Goal: Obtain resource: Download file/media

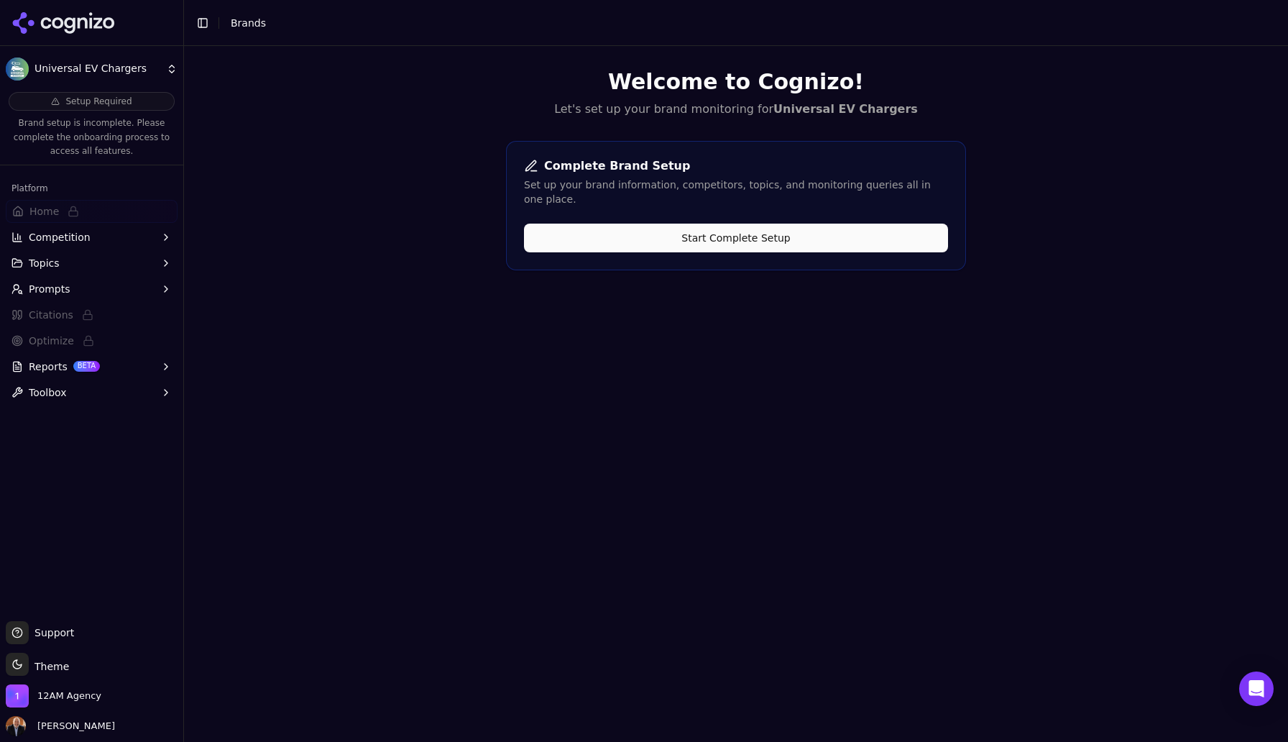
click at [735, 229] on button "Start Complete Setup" at bounding box center [736, 238] width 424 height 29
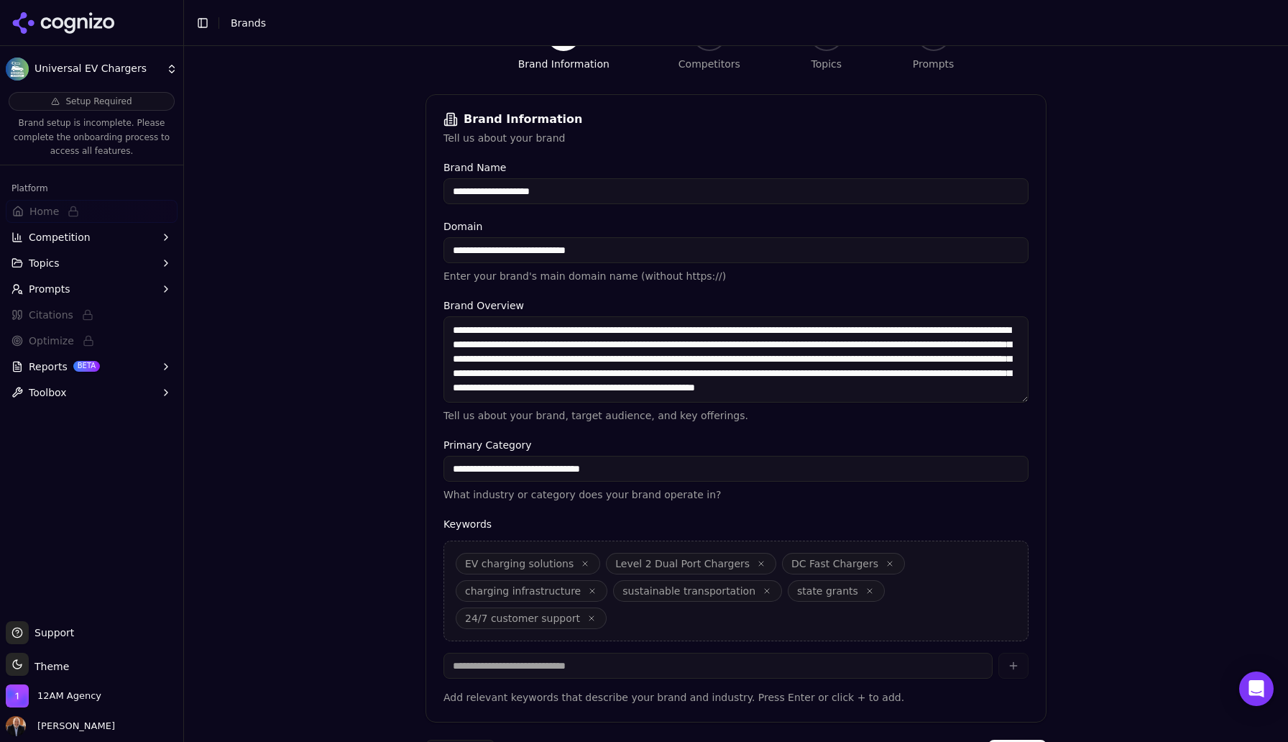
scroll to position [214, 0]
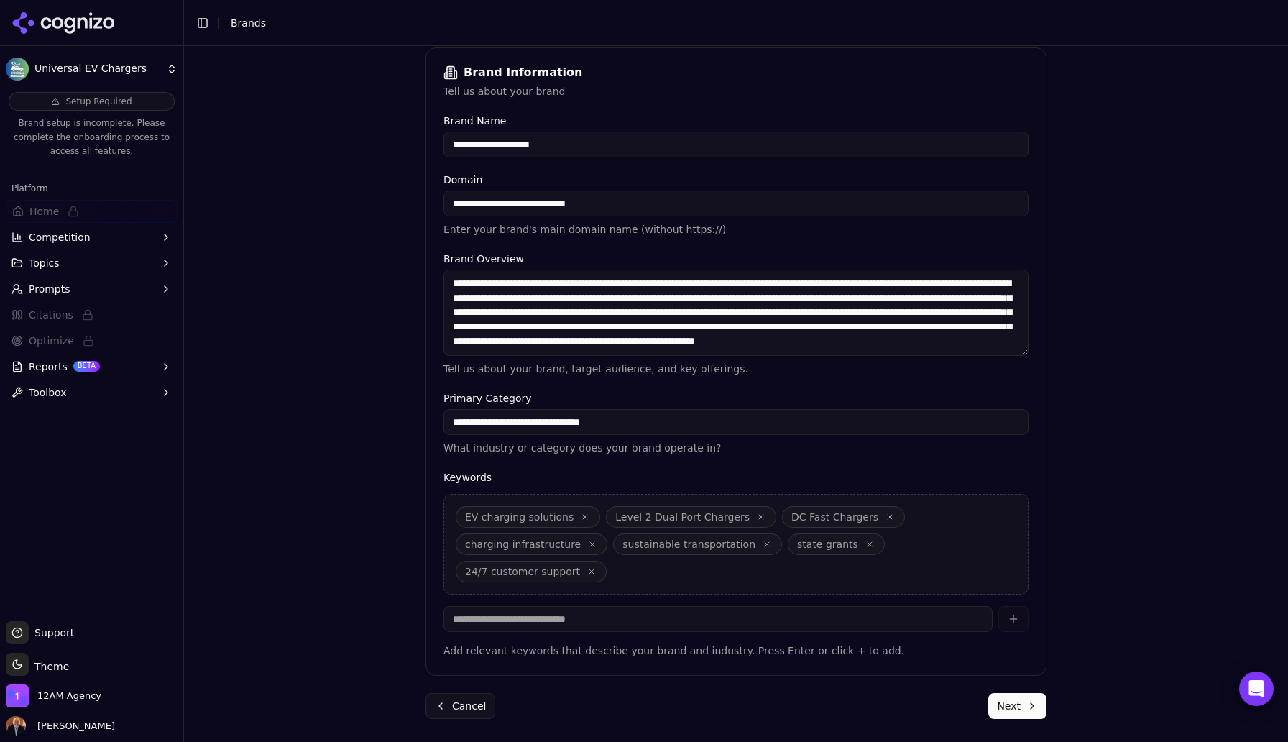
click at [1019, 707] on button "Next" at bounding box center [1017, 706] width 58 height 26
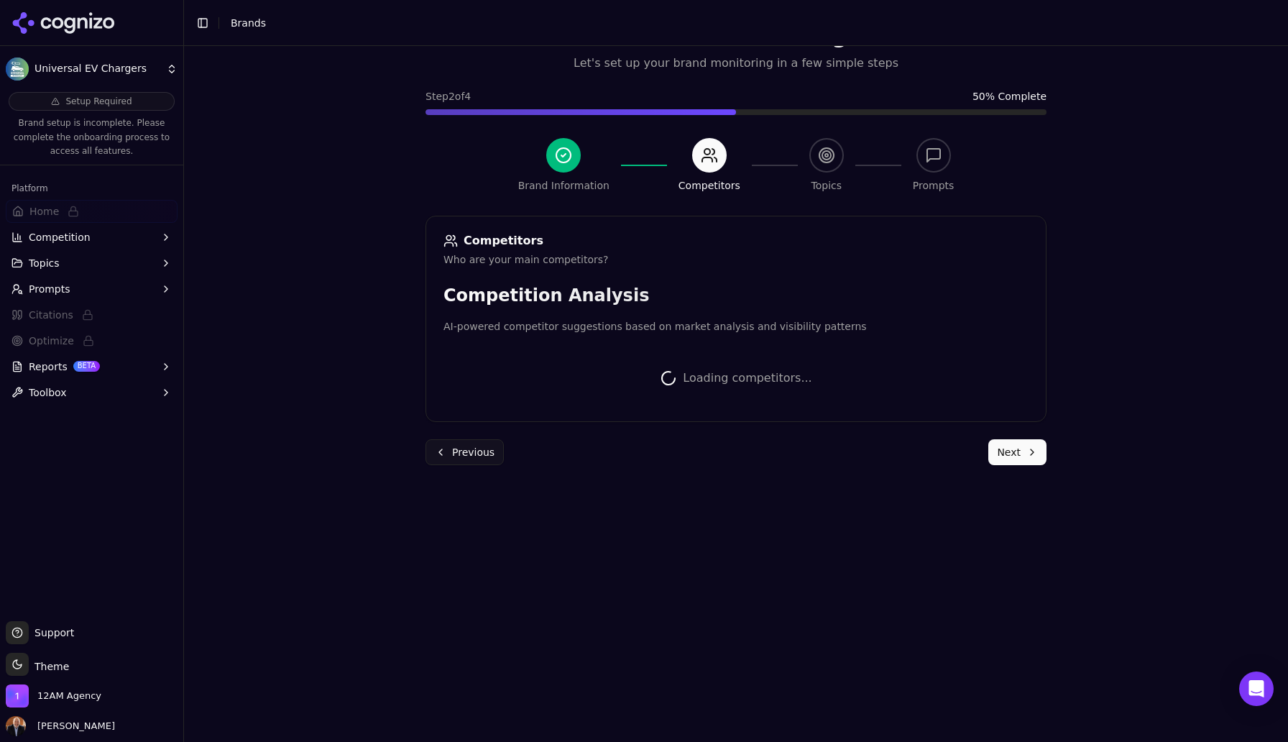
scroll to position [184, 0]
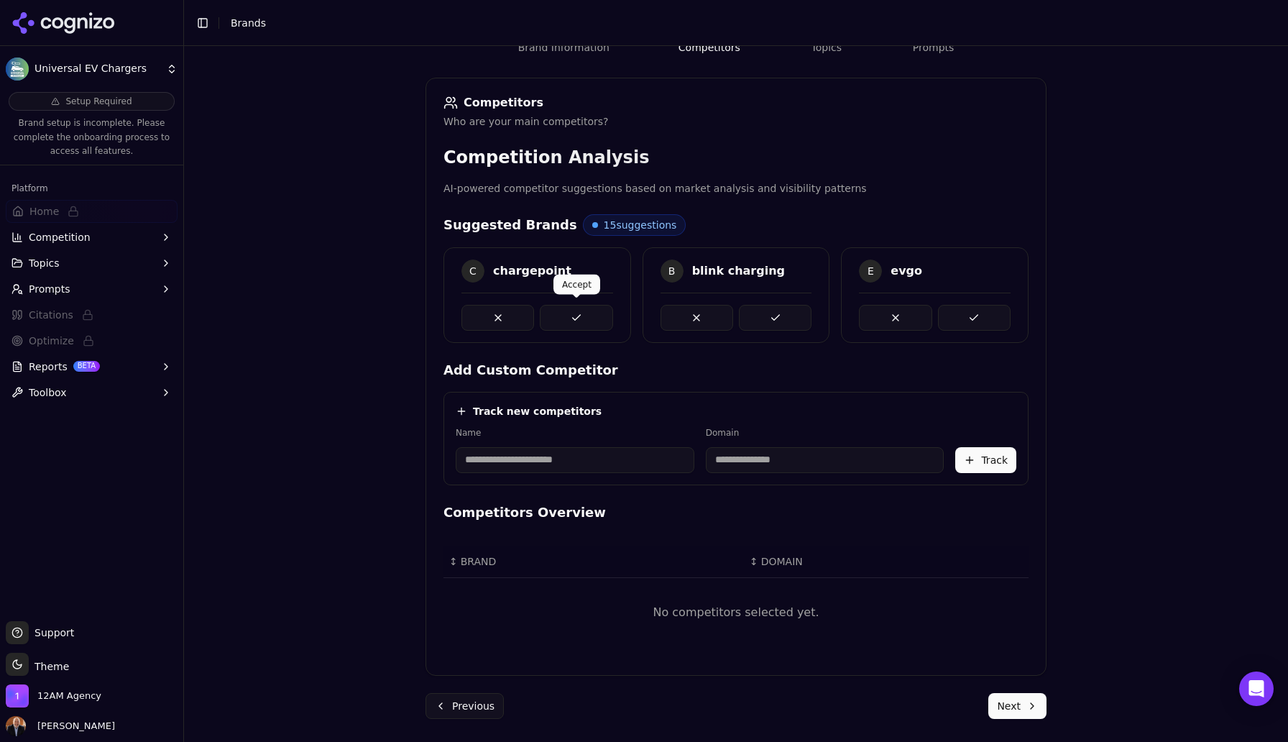
click at [584, 321] on button at bounding box center [576, 318] width 73 height 26
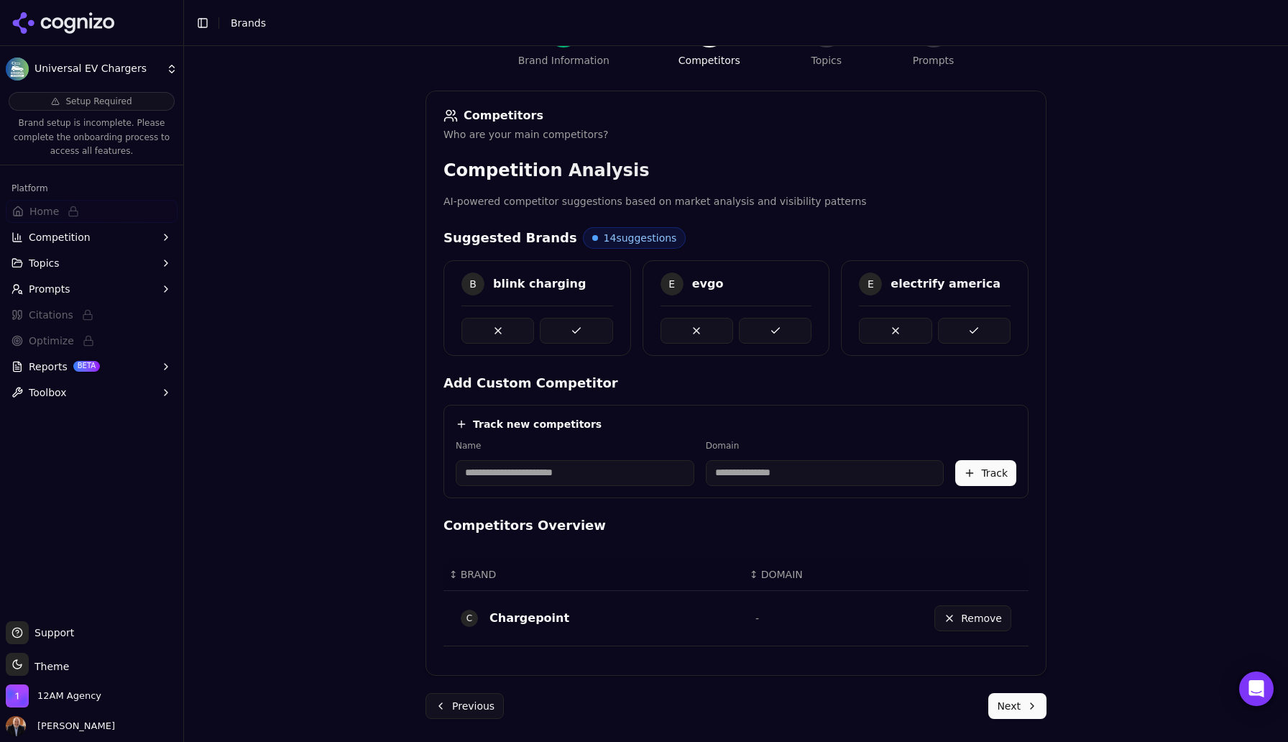
click at [584, 321] on button at bounding box center [576, 331] width 73 height 26
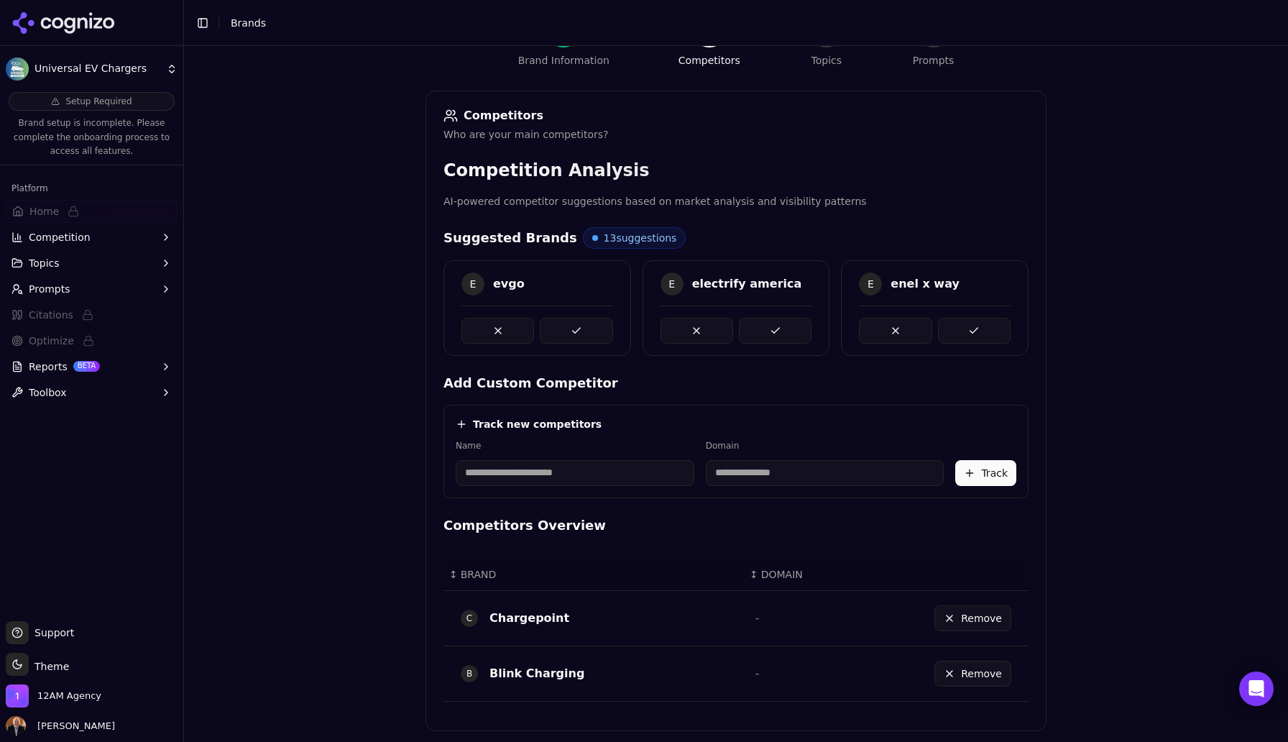
click at [584, 321] on button at bounding box center [576, 331] width 73 height 26
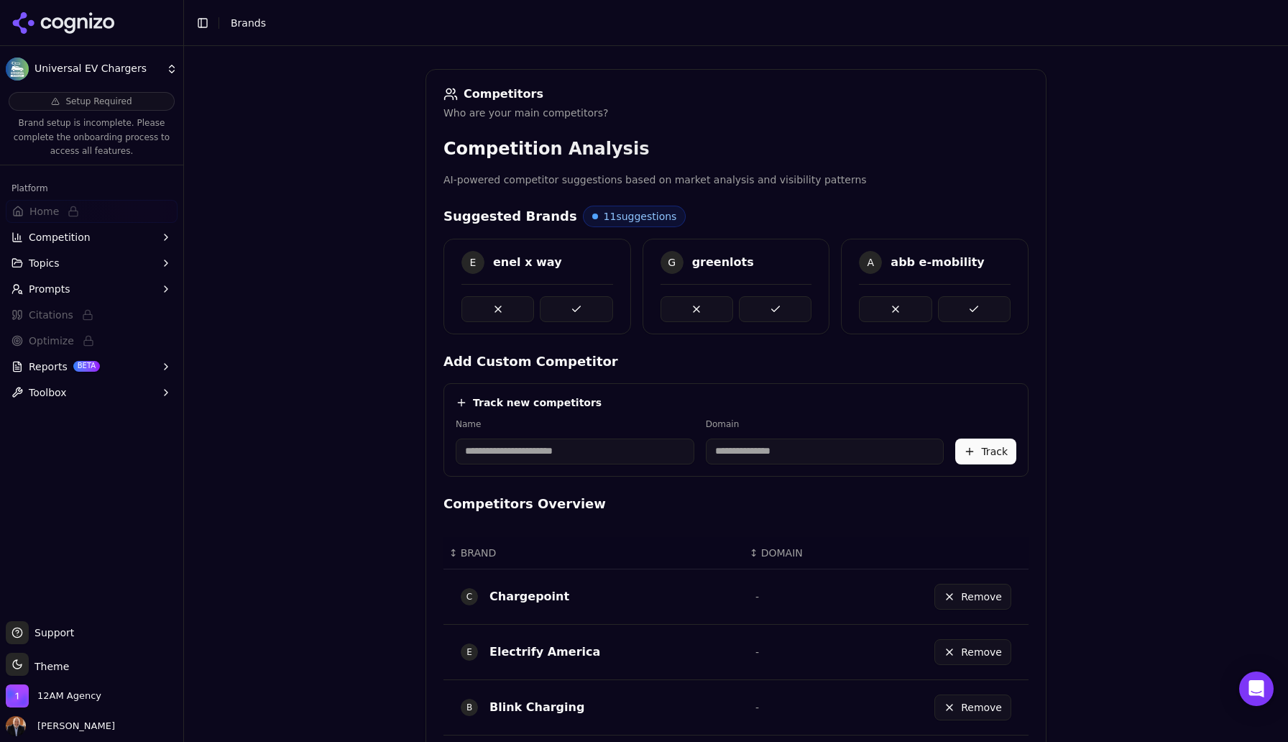
scroll to position [147, 0]
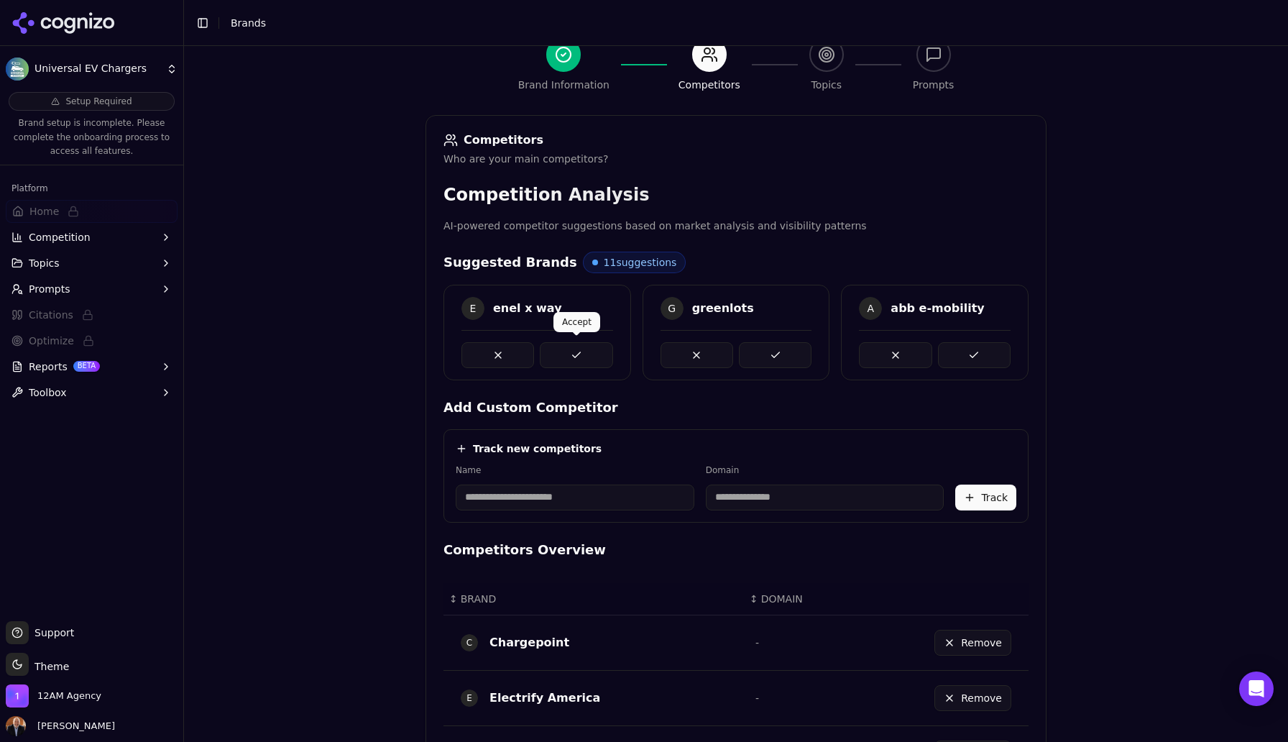
click at [579, 357] on button at bounding box center [576, 355] width 73 height 26
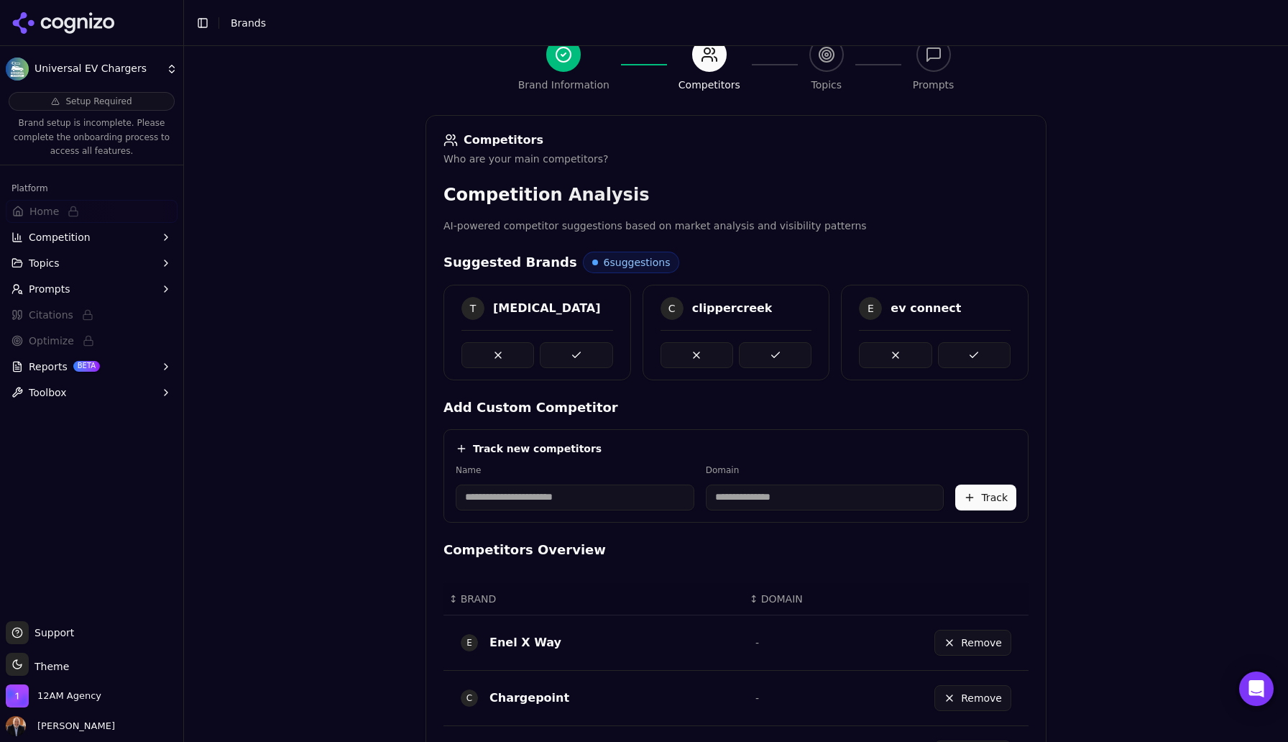
click at [579, 357] on button at bounding box center [576, 355] width 73 height 26
click at [784, 357] on button at bounding box center [775, 355] width 73 height 26
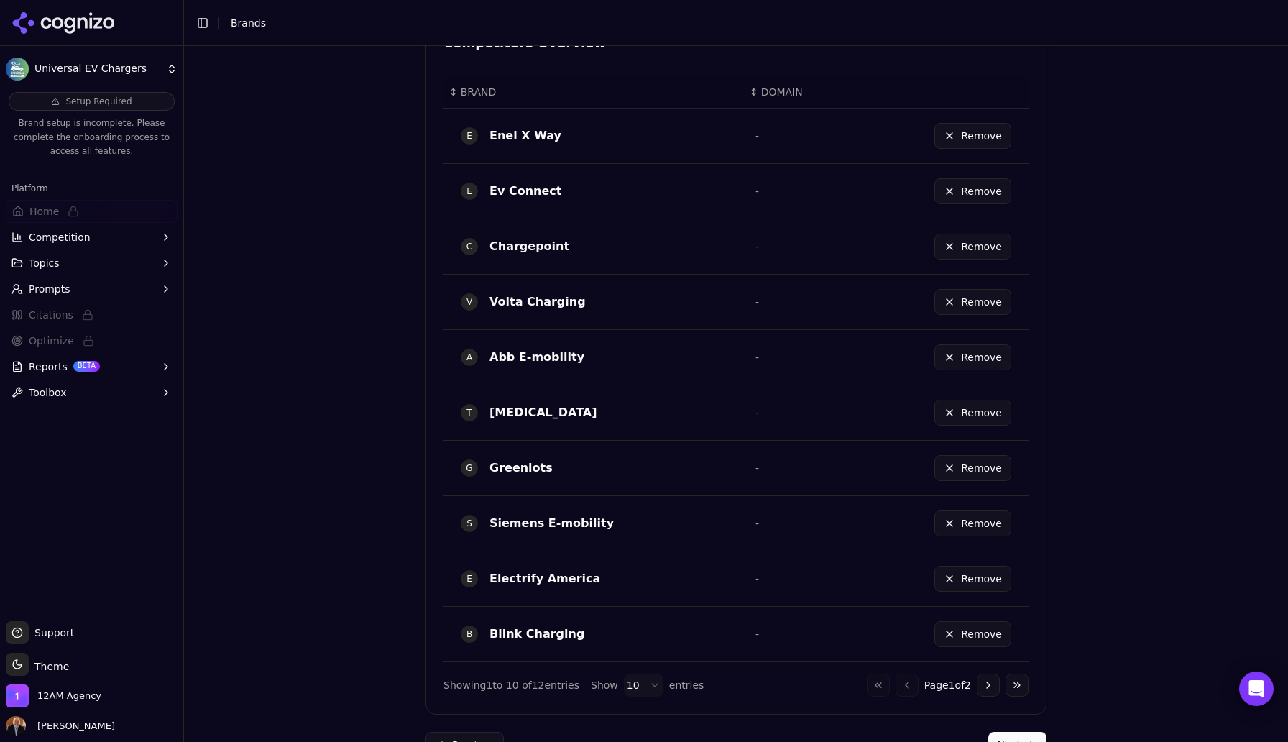
scroll to position [692, 0]
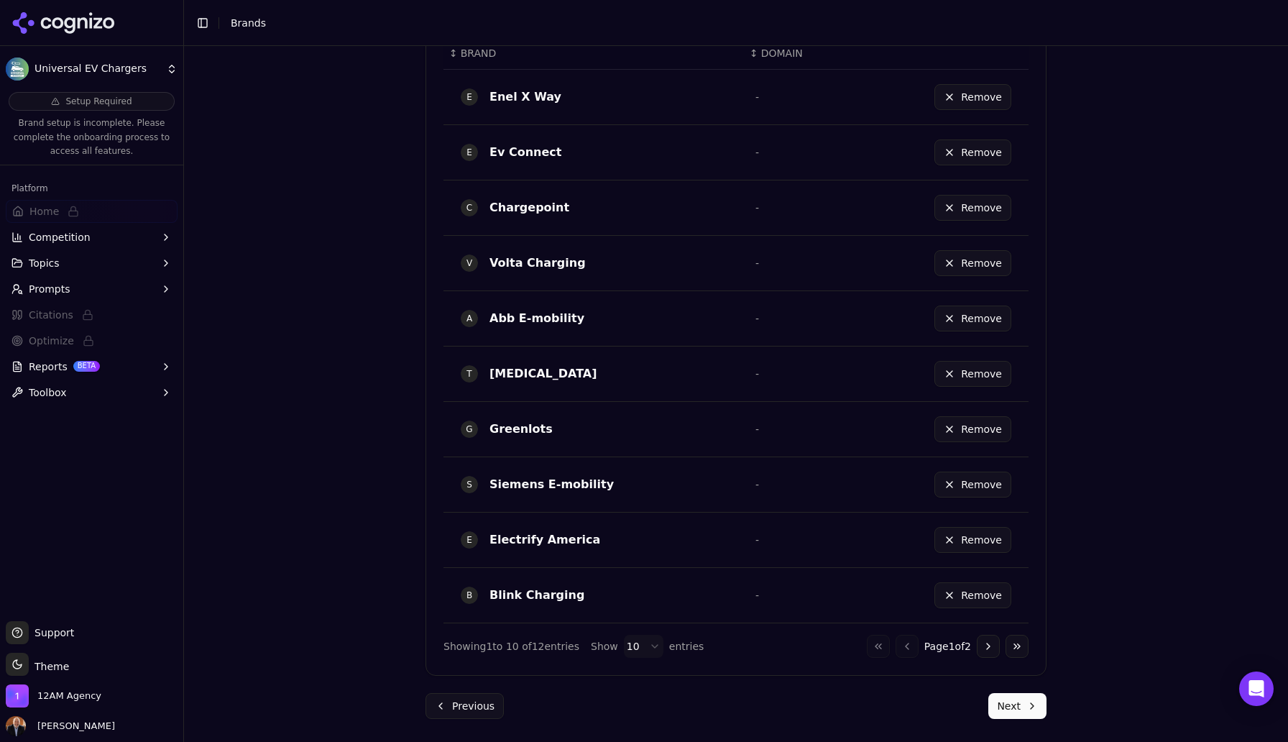
click at [1017, 707] on button "Next" at bounding box center [1017, 706] width 58 height 26
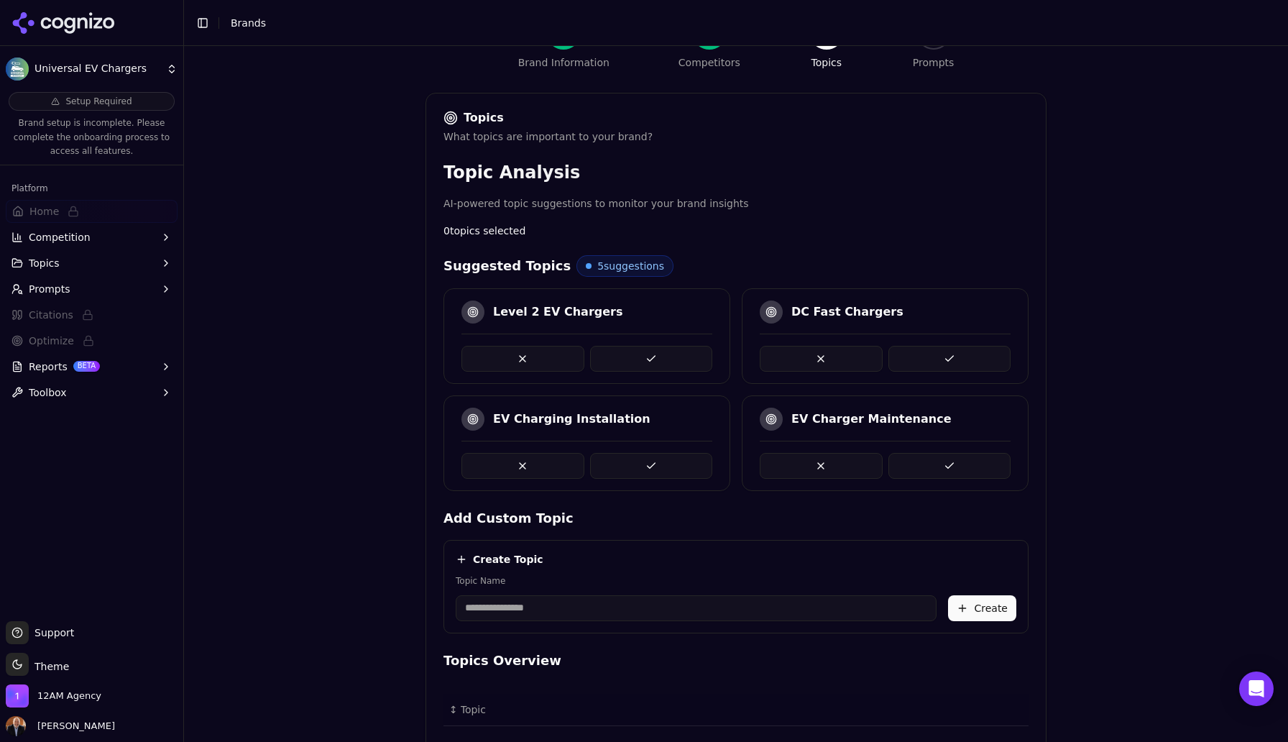
scroll to position [129, 0]
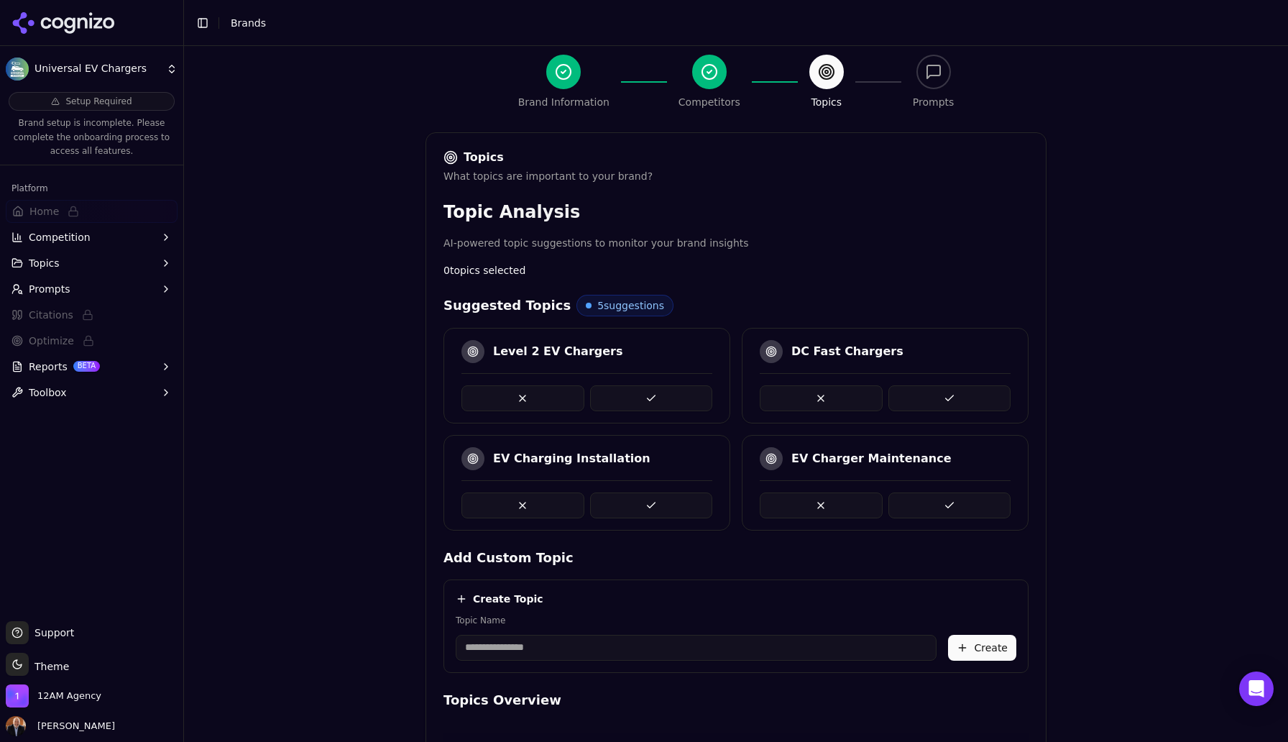
click at [677, 402] on button at bounding box center [651, 398] width 123 height 26
click at [958, 397] on button at bounding box center [950, 398] width 123 height 26
click at [658, 398] on button at bounding box center [651, 398] width 123 height 26
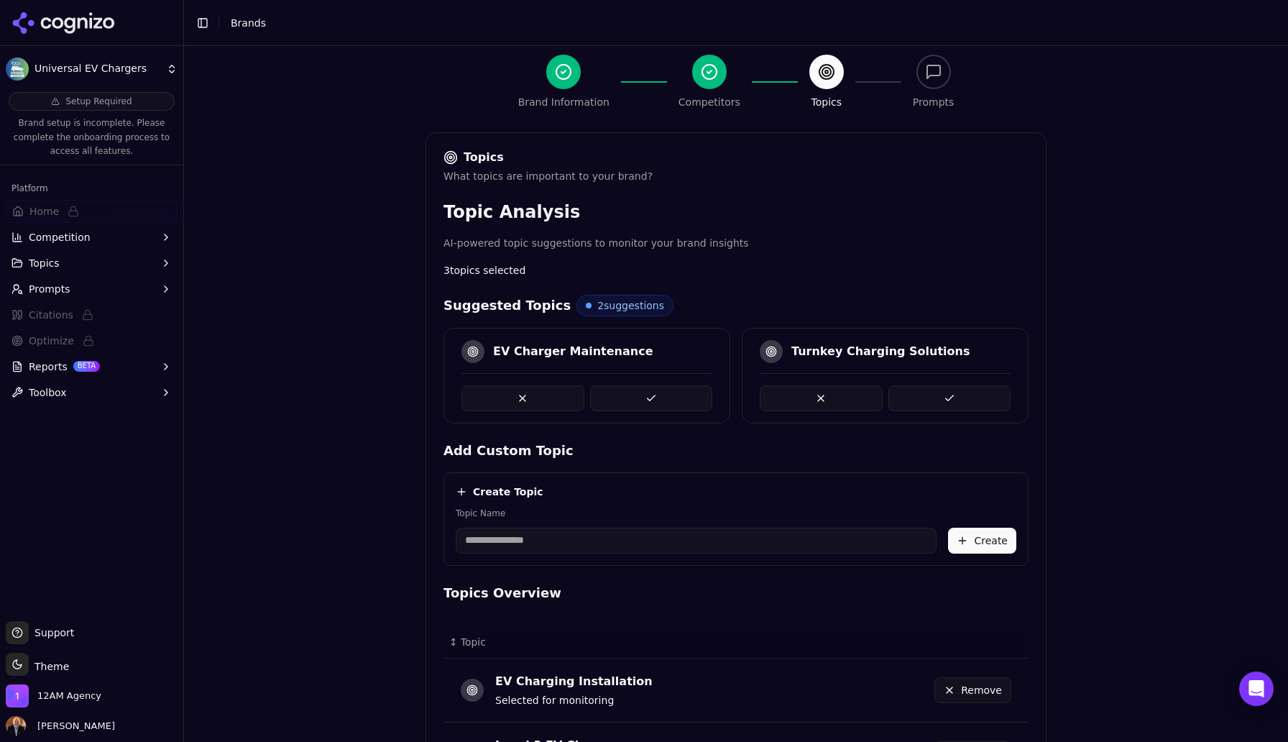
click at [658, 398] on button at bounding box center [651, 398] width 123 height 26
click at [528, 398] on button at bounding box center [523, 398] width 123 height 26
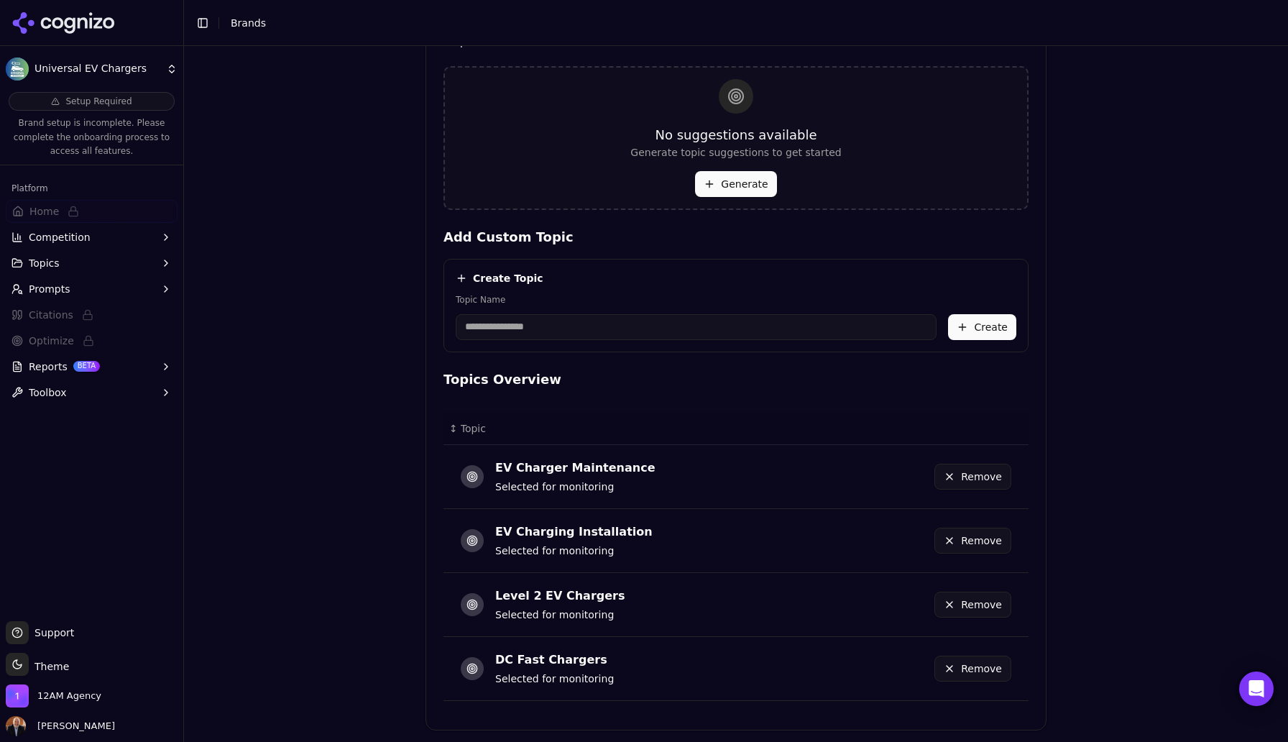
scroll to position [413, 0]
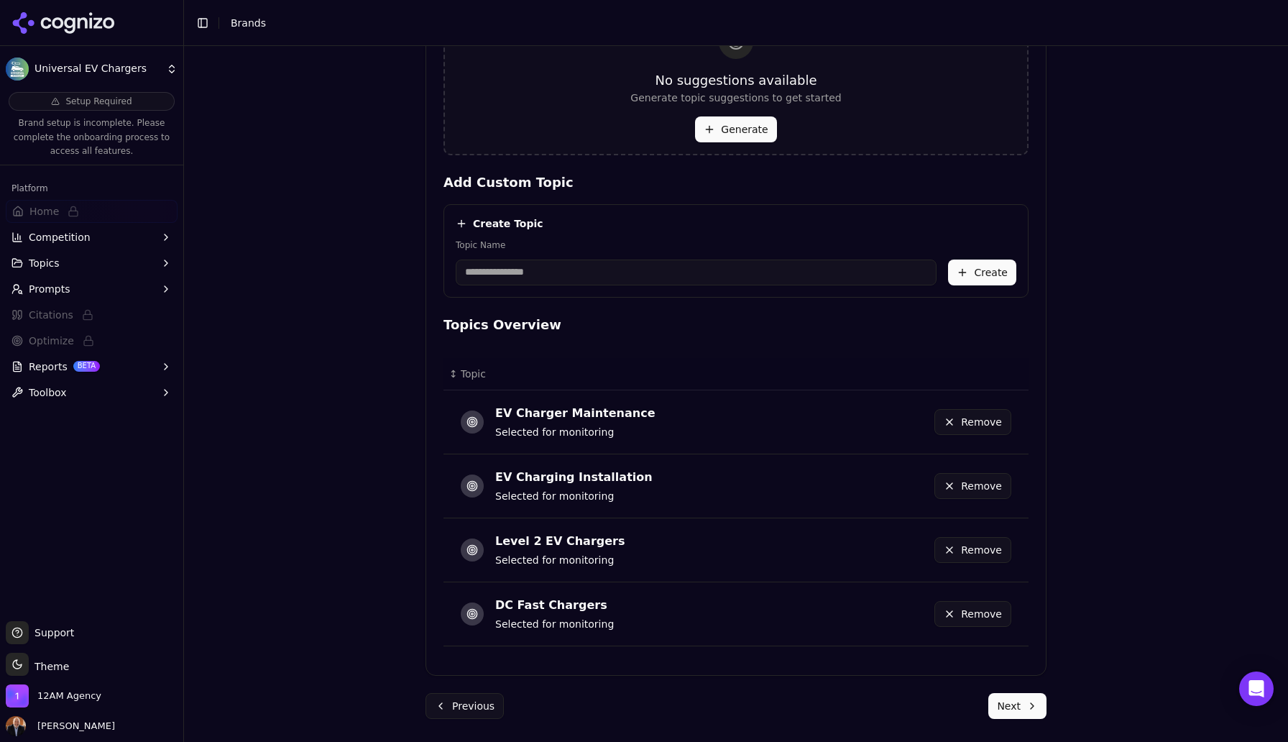
click at [1012, 709] on button "Next" at bounding box center [1017, 706] width 58 height 26
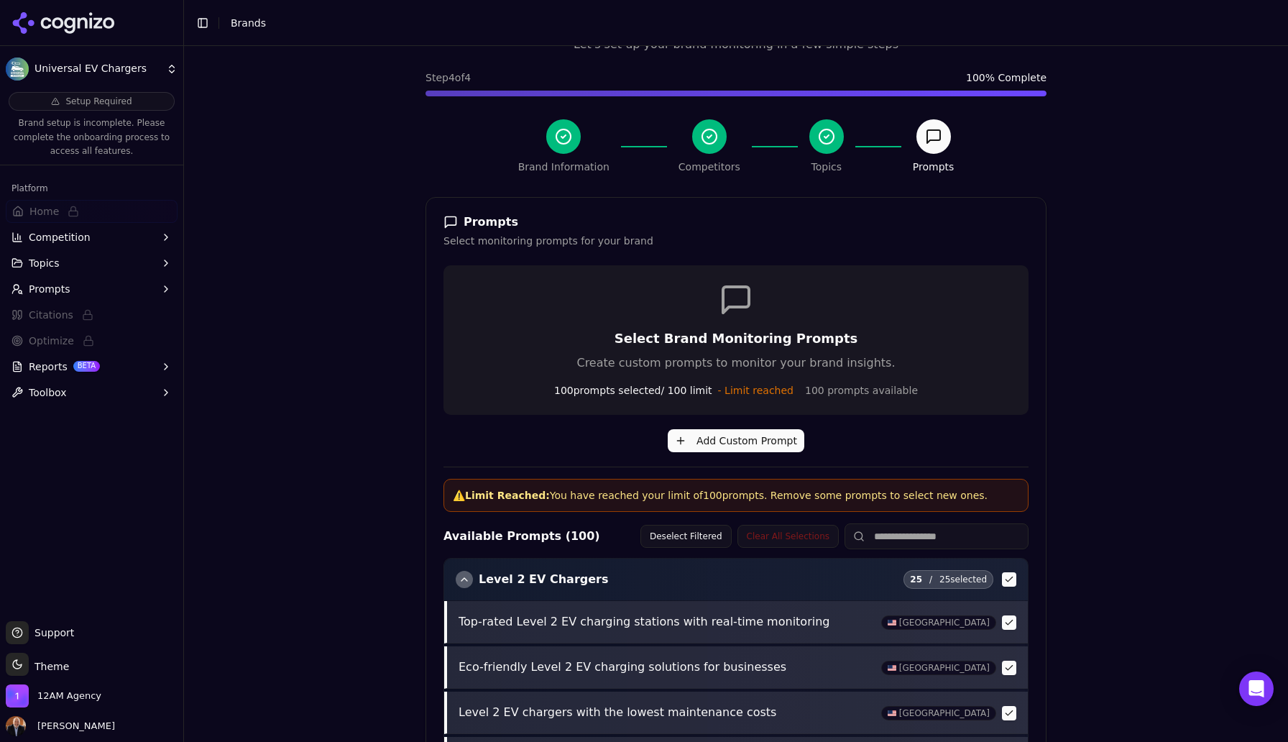
scroll to position [465, 0]
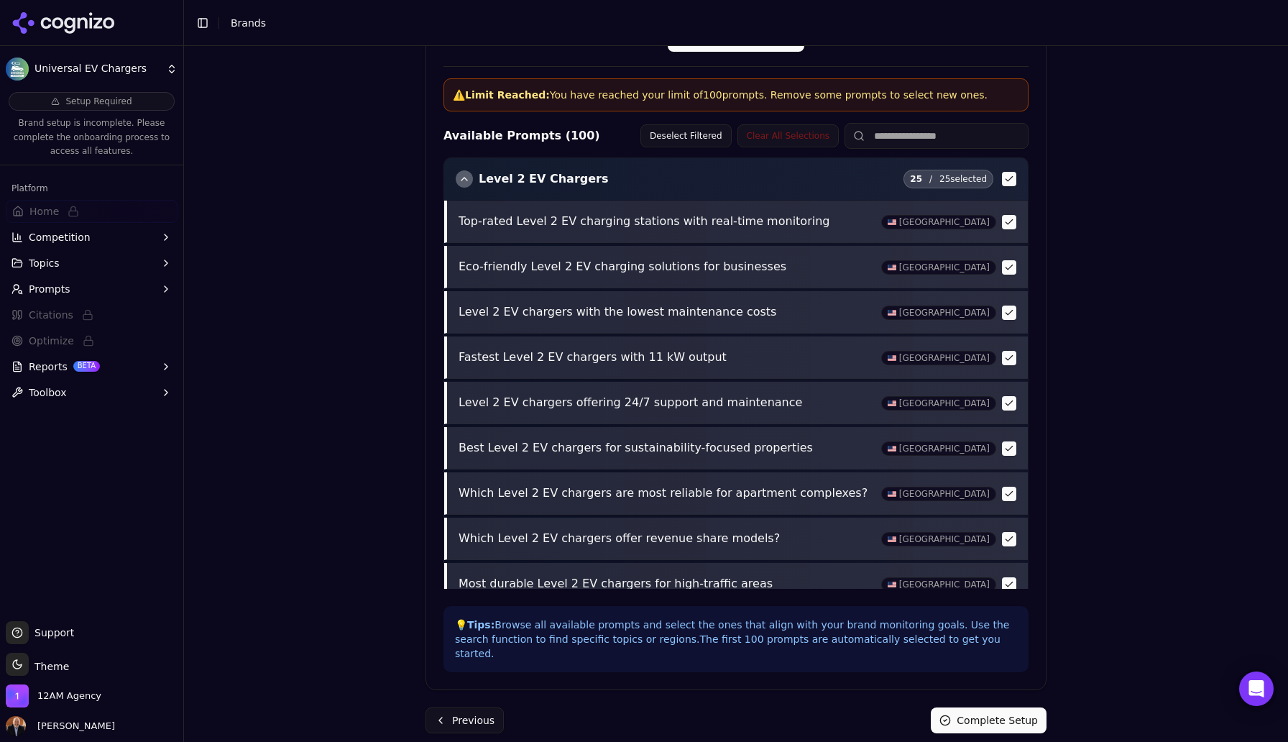
click at [989, 707] on button "Complete Setup" at bounding box center [989, 720] width 116 height 26
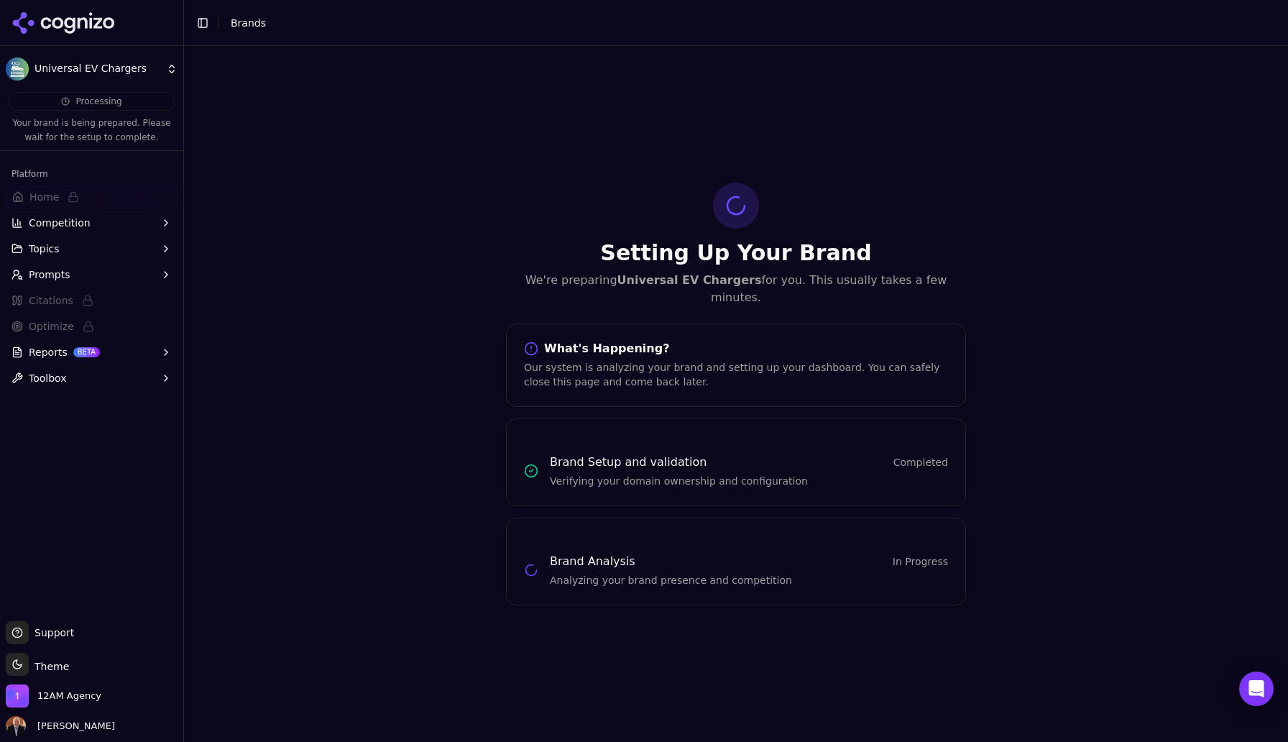
scroll to position [0, 0]
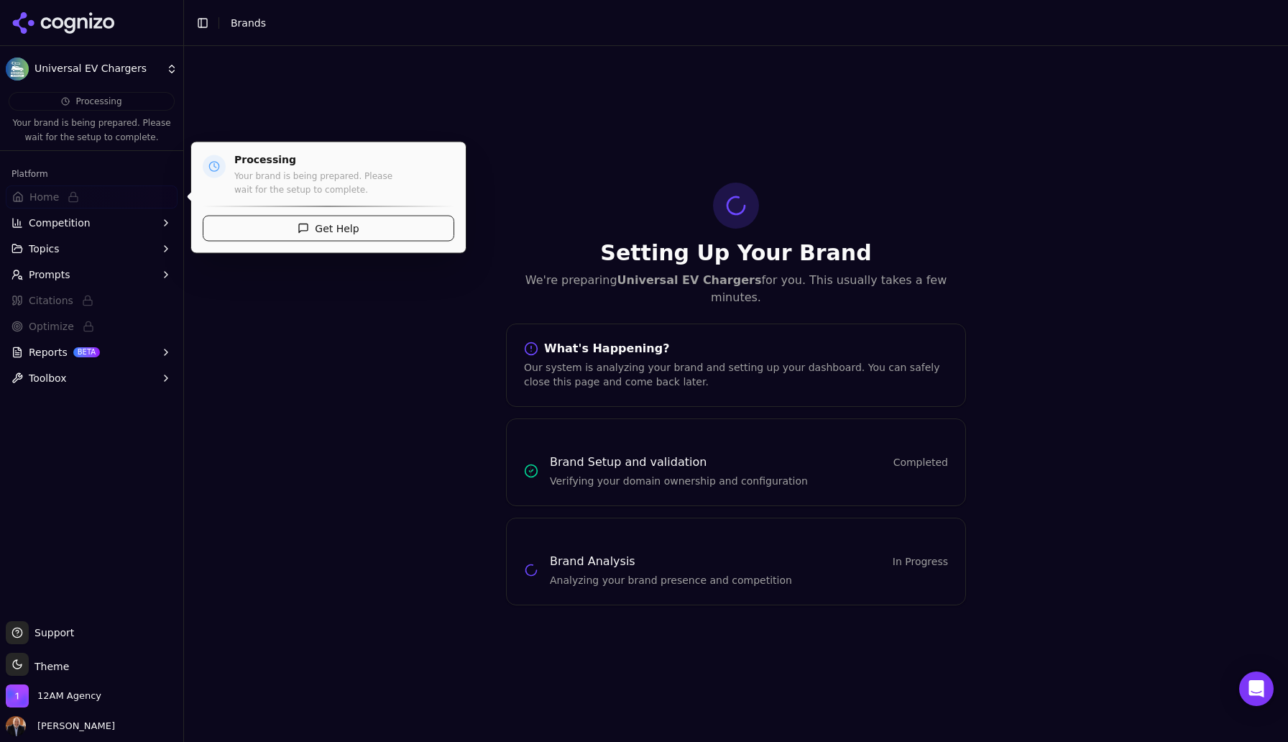
click at [45, 200] on span "Home" at bounding box center [43, 197] width 29 height 14
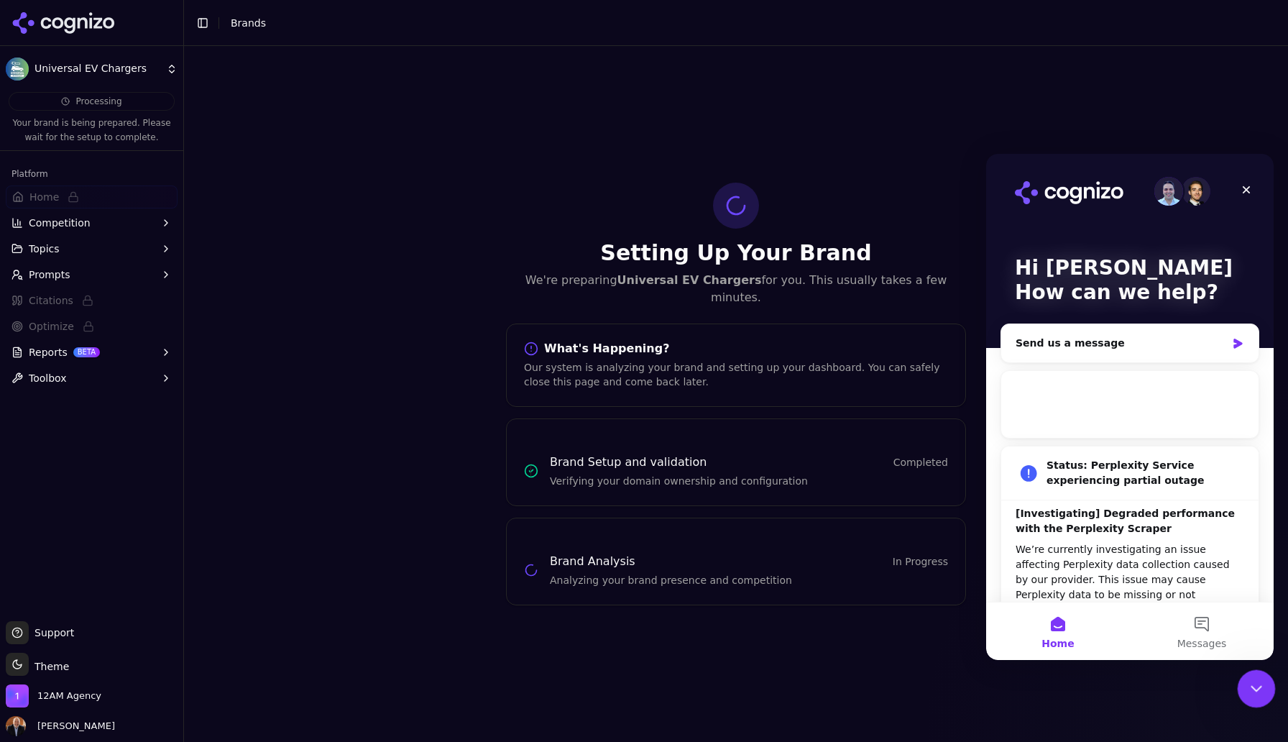
click at [1260, 678] on icon "Close Intercom Messenger" at bounding box center [1254, 686] width 17 height 17
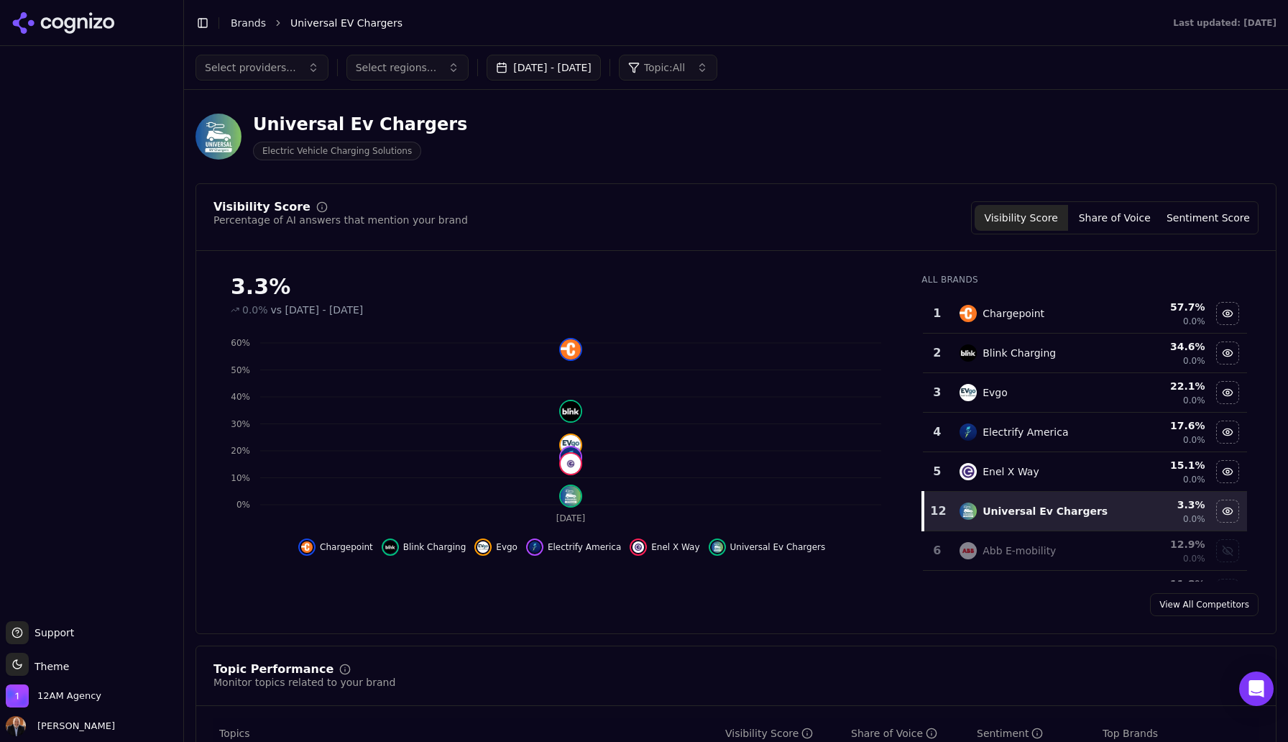
click at [91, 27] on icon at bounding box center [64, 23] width 104 height 22
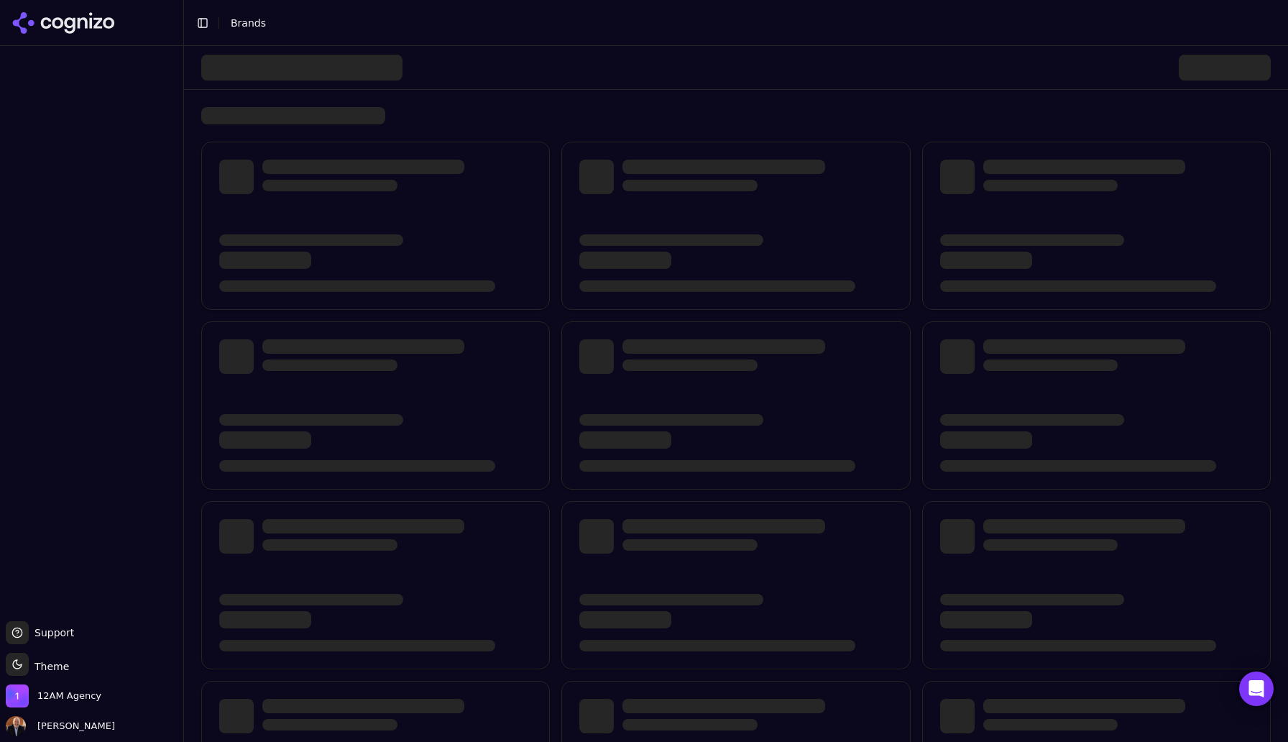
click at [249, 22] on span "Brands" at bounding box center [248, 23] width 35 height 12
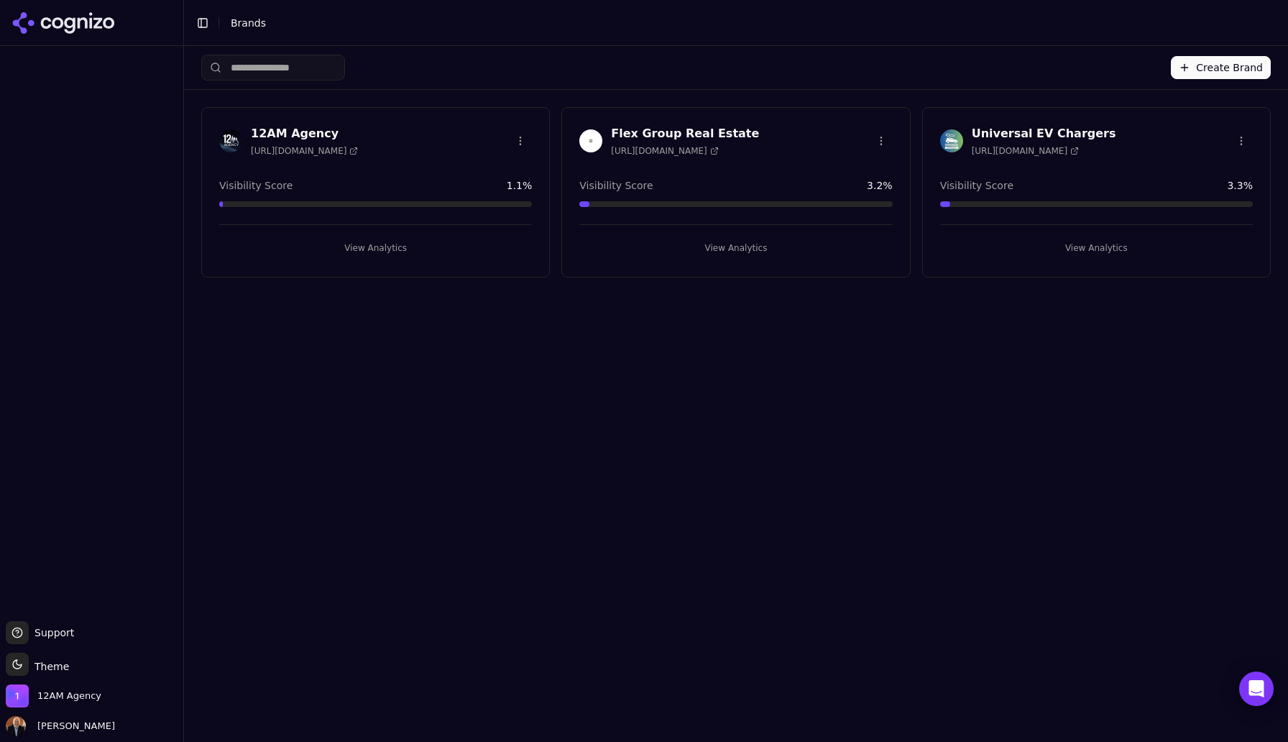
click at [1027, 132] on h3 "Universal EV Chargers" at bounding box center [1044, 133] width 145 height 17
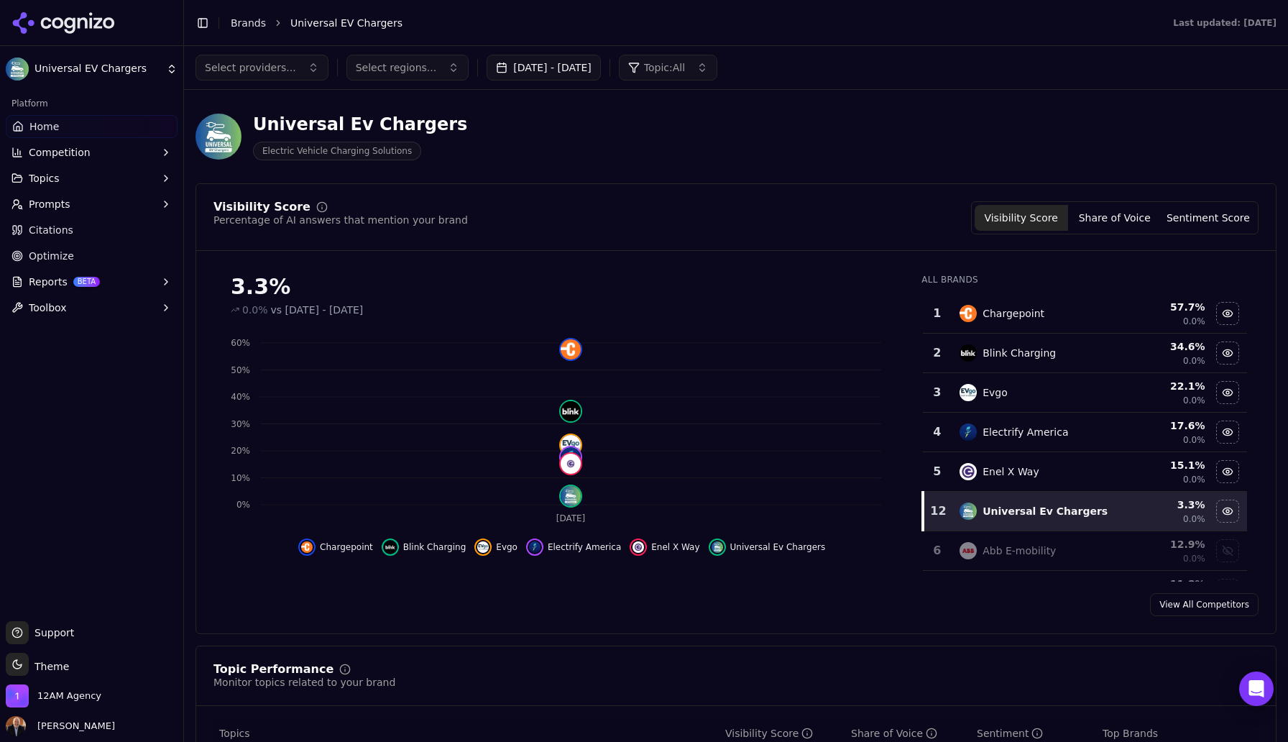
click at [53, 285] on span "Reports" at bounding box center [48, 282] width 39 height 14
click at [55, 309] on span "PDF" at bounding box center [91, 305] width 125 height 14
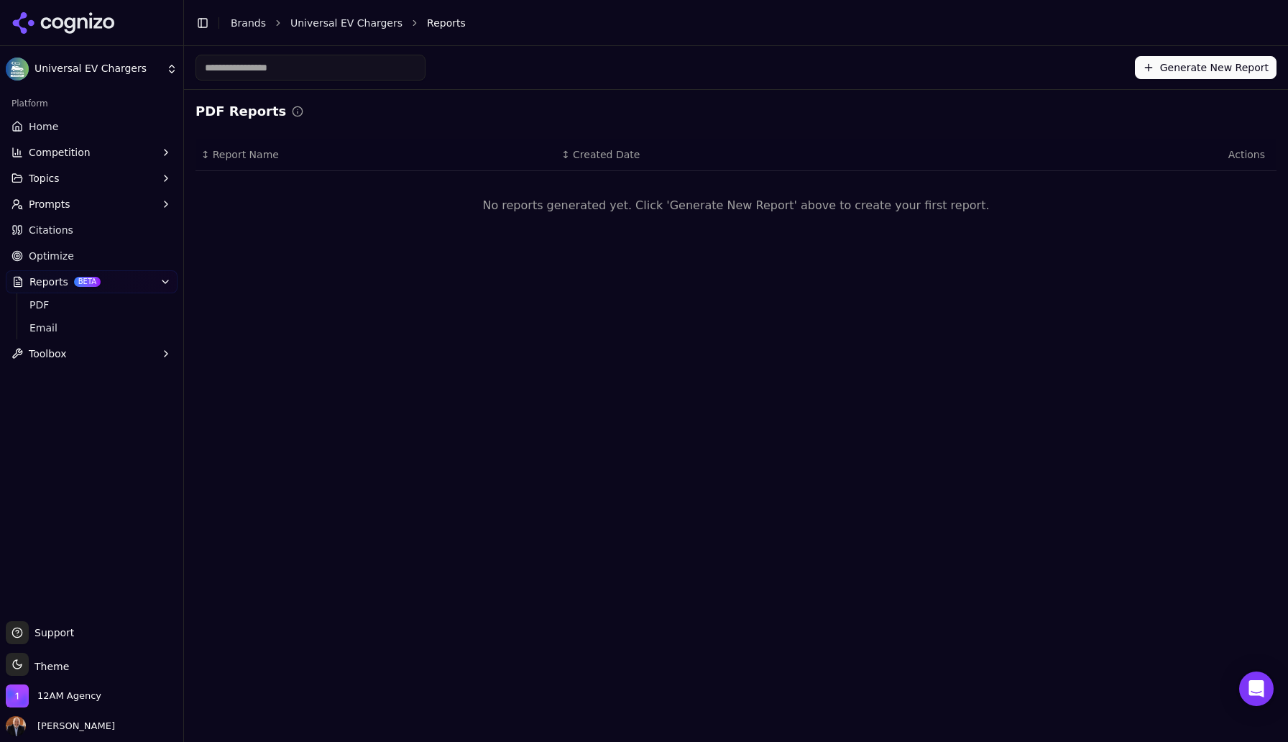
click at [1181, 65] on button "Generate New Report" at bounding box center [1206, 67] width 142 height 23
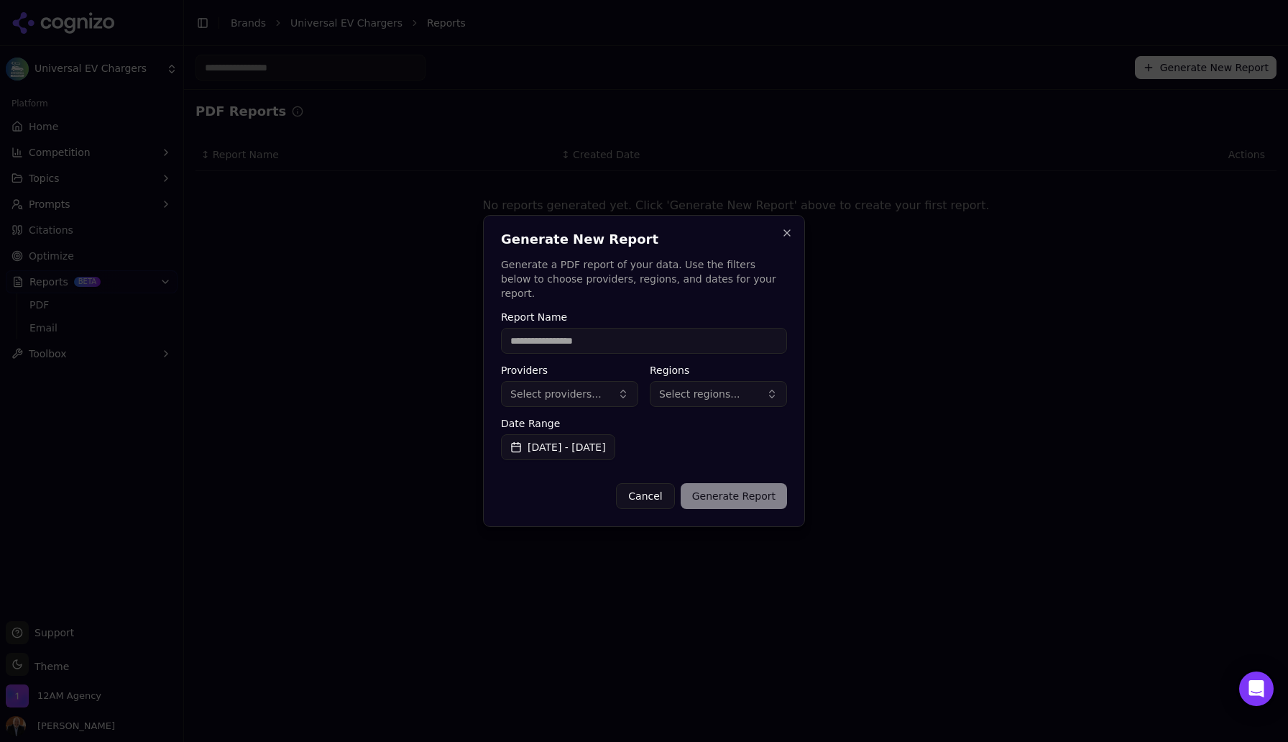
click at [635, 331] on input "Report Name" at bounding box center [644, 341] width 286 height 26
type input "**********"
click at [605, 387] on button "Select providers..." at bounding box center [569, 394] width 137 height 26
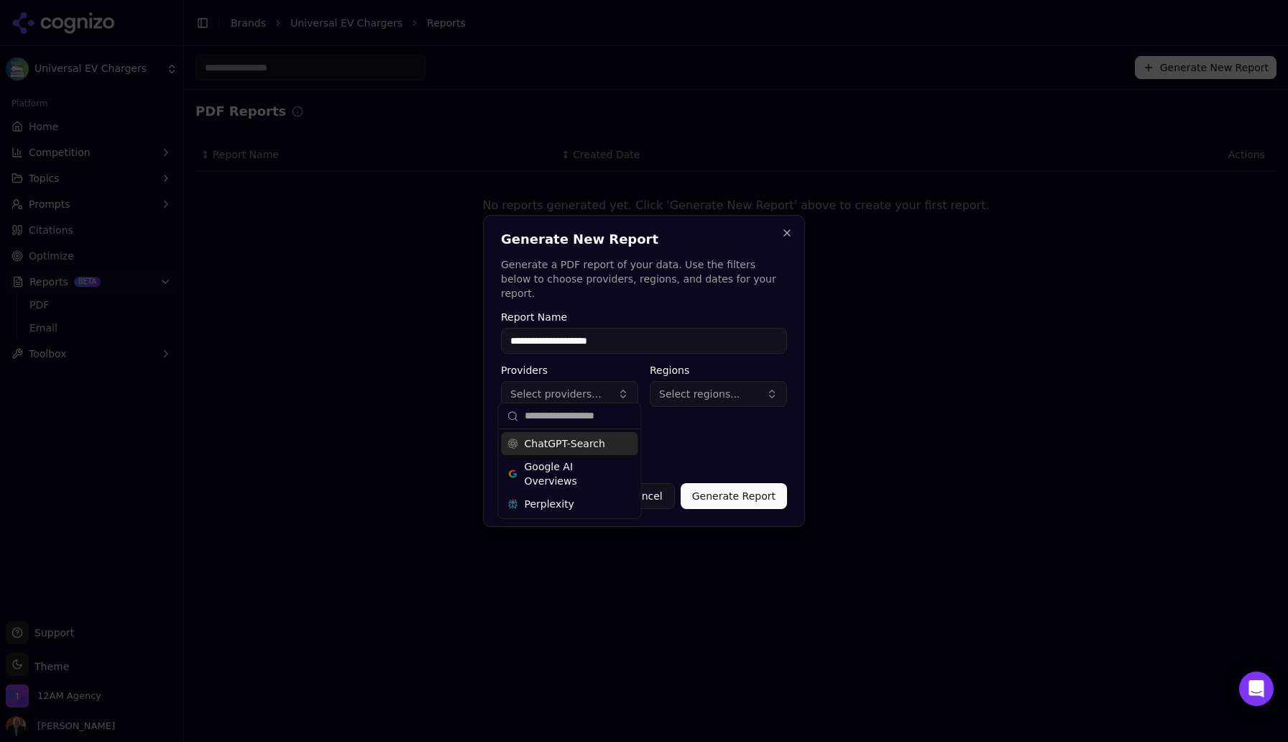
click at [564, 445] on span "ChatGPT-Search" at bounding box center [565, 443] width 81 height 14
click at [554, 469] on span "Google AI Overviews" at bounding box center [570, 473] width 91 height 29
click at [553, 501] on span "Perplexity" at bounding box center [550, 504] width 50 height 14
click at [715, 387] on span "Select regions..." at bounding box center [699, 394] width 81 height 14
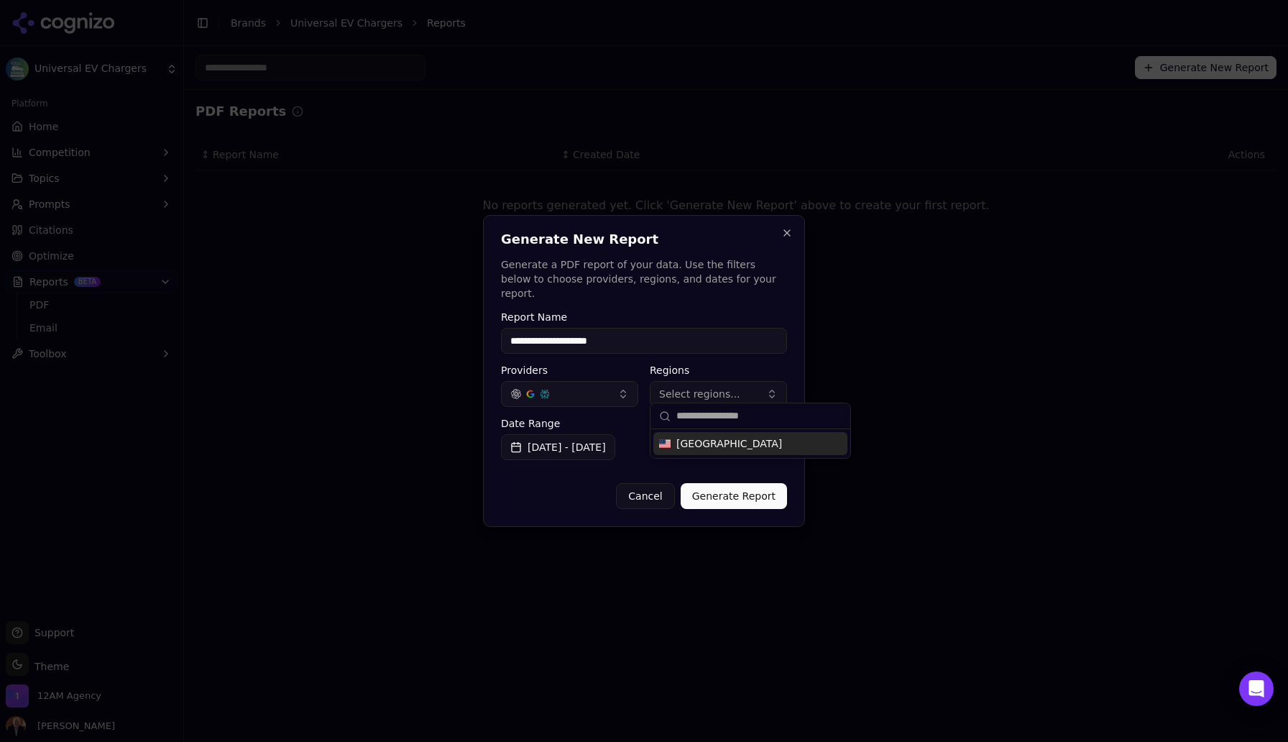
click at [705, 443] on span "United States" at bounding box center [729, 443] width 106 height 14
click at [578, 474] on div "Cancel Generate Report" at bounding box center [644, 490] width 286 height 37
click at [728, 490] on button "Generate Report" at bounding box center [734, 496] width 106 height 26
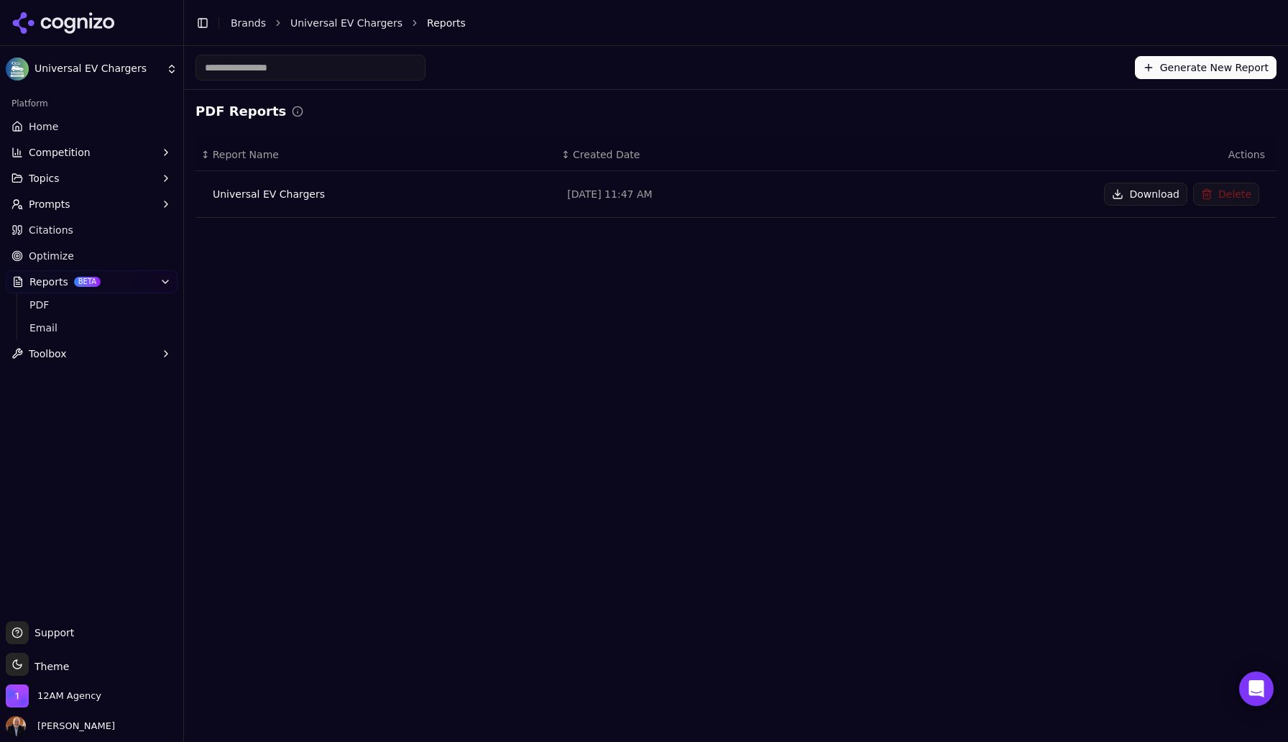
click at [1147, 191] on button "Download" at bounding box center [1145, 194] width 83 height 23
